Goal: Information Seeking & Learning: Learn about a topic

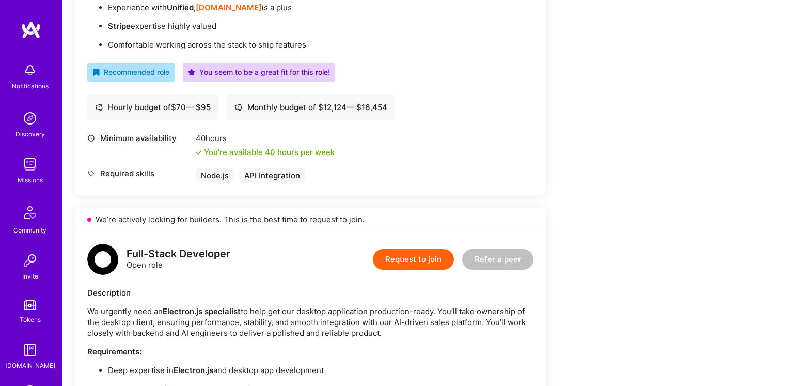
scroll to position [354, 0]
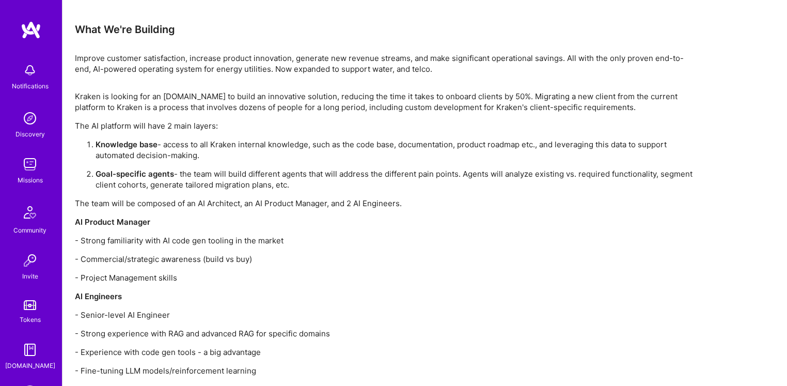
scroll to position [998, 0]
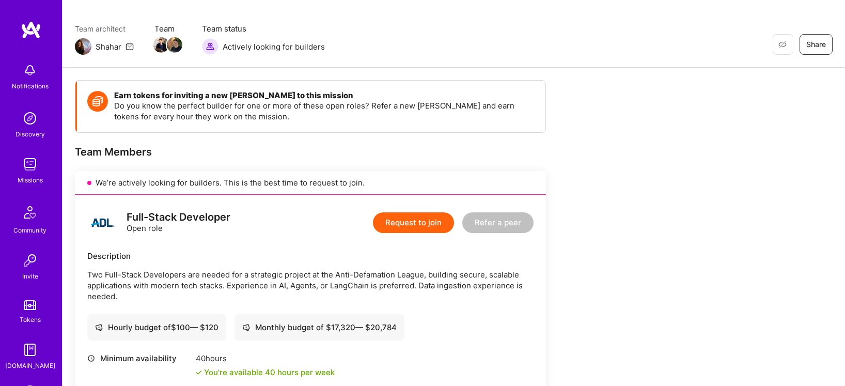
scroll to position [107, 0]
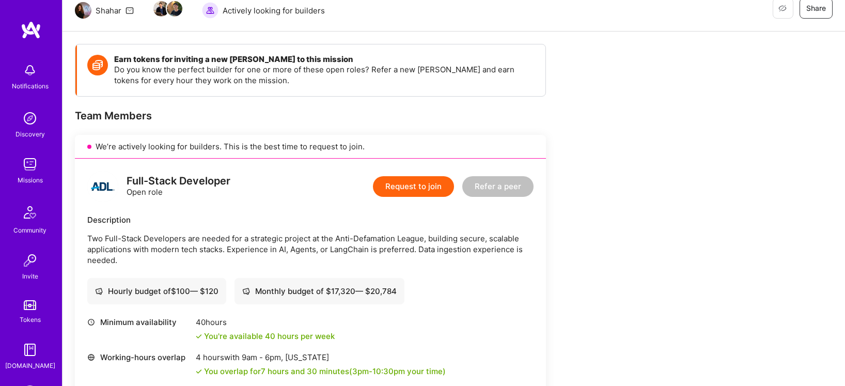
click at [337, 247] on p "Two Full-Stack Developers are needed for a strategic project at the Anti-Defama…" at bounding box center [310, 249] width 446 height 33
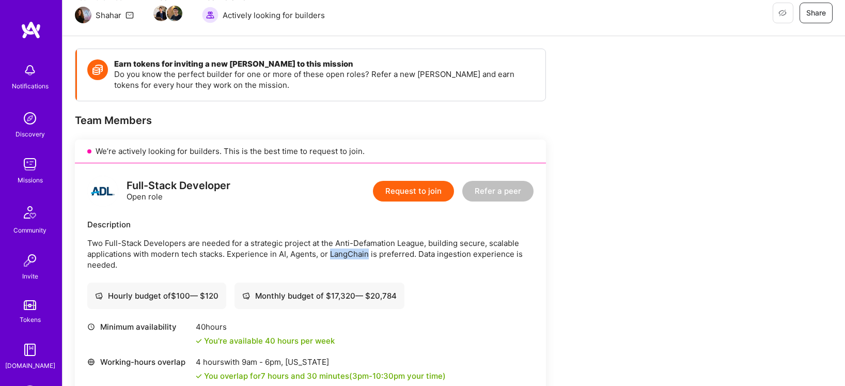
scroll to position [35, 0]
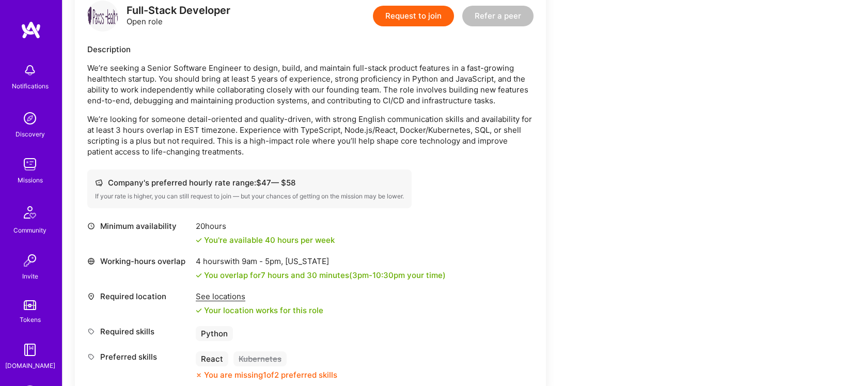
scroll to position [255, 0]
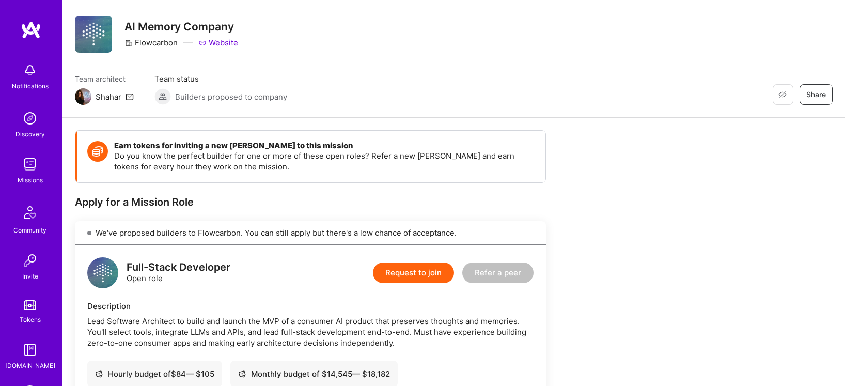
scroll to position [19, 0]
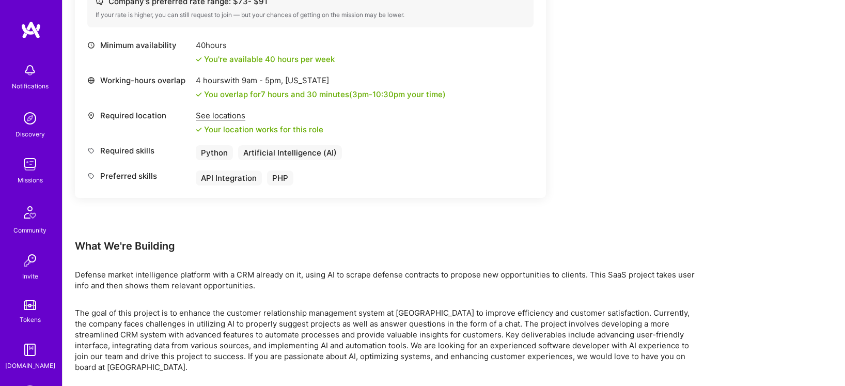
scroll to position [433, 0]
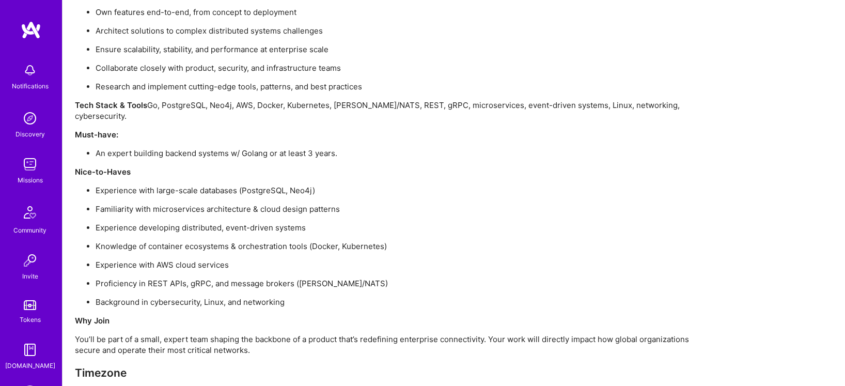
scroll to position [882, 0]
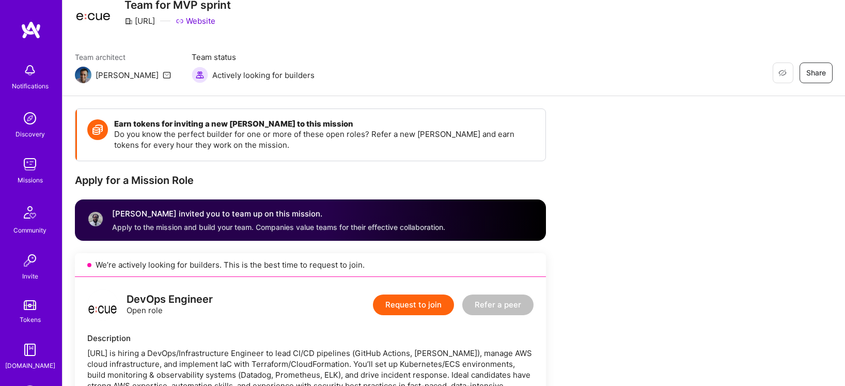
scroll to position [11, 0]
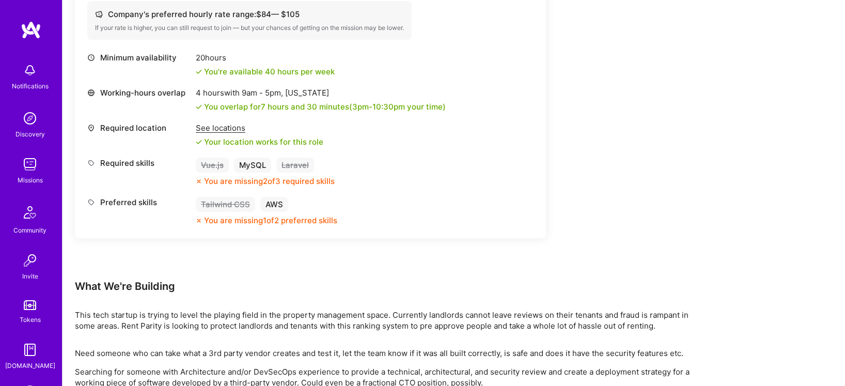
scroll to position [154, 0]
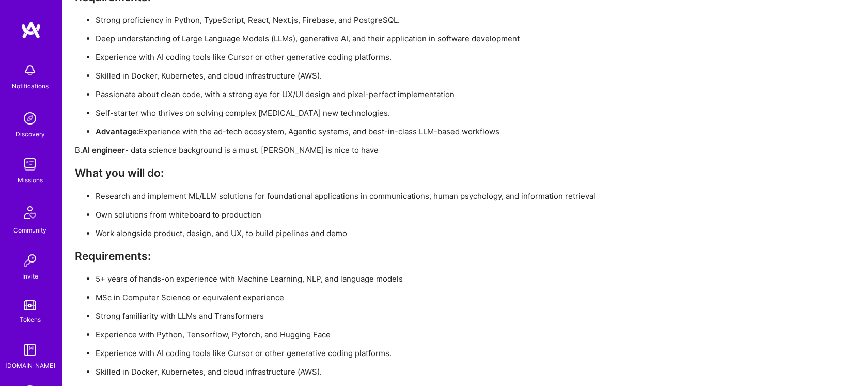
scroll to position [1914, 0]
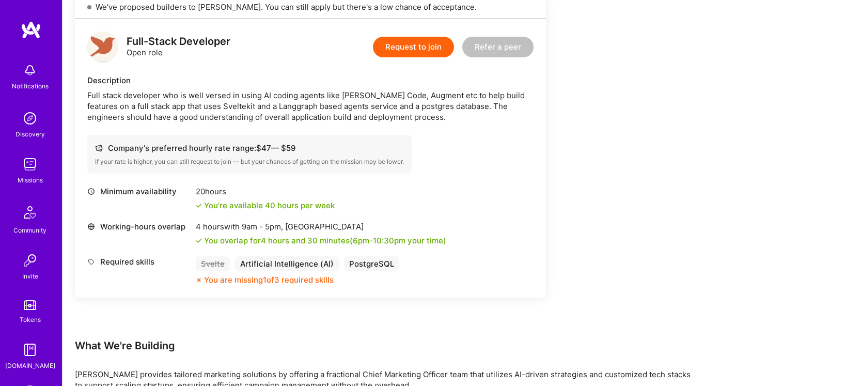
scroll to position [343, 0]
